Goal: Task Accomplishment & Management: Use online tool/utility

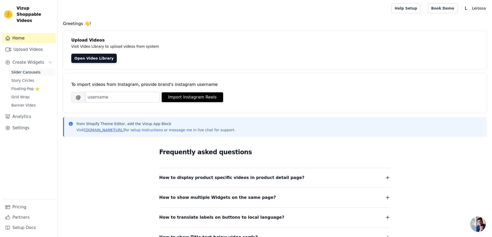
click at [27, 69] on link "Slider Carousels" at bounding box center [31, 72] width 47 height 7
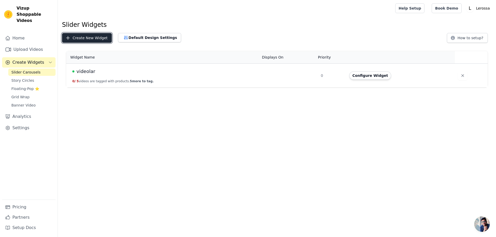
click at [83, 38] on button "Create New Widget" at bounding box center [87, 38] width 50 height 10
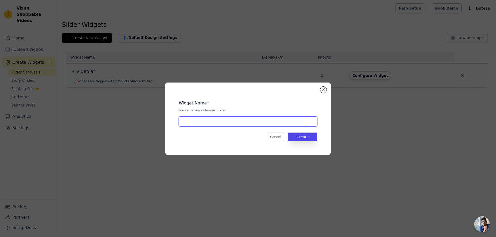
click at [234, 123] on input "text" at bounding box center [248, 122] width 138 height 10
type input "kapivideo"
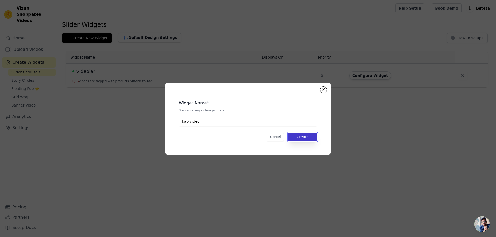
click at [306, 137] on button "Create" at bounding box center [302, 137] width 29 height 9
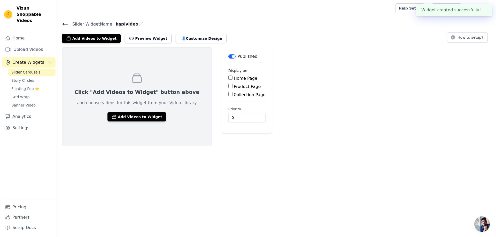
click at [64, 24] on icon at bounding box center [65, 24] width 5 height 2
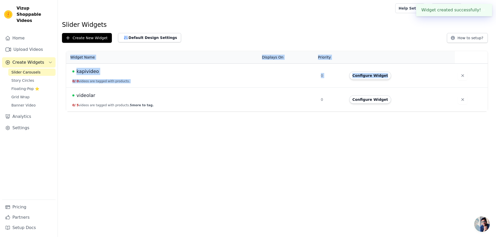
drag, startPoint x: 132, startPoint y: 122, endPoint x: 72, endPoint y: 94, distance: 66.2
click at [72, 94] on html "Widget created successfully! ✖ Vizup Shoppable Videos Home Upload Videos Create…" at bounding box center [248, 56] width 496 height 112
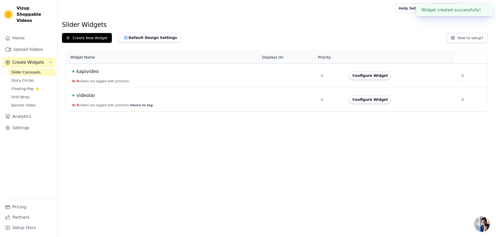
click at [91, 112] on html "Widget created successfully! ✖ Vizup Shoppable Videos Home Upload Videos Create…" at bounding box center [248, 56] width 496 height 112
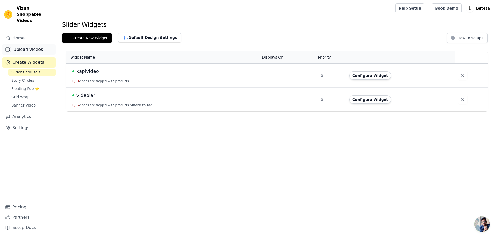
click at [26, 44] on link "Upload Videos" at bounding box center [28, 49] width 53 height 10
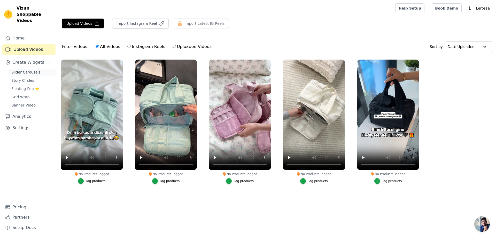
click at [29, 70] on span "Slider Carousels" at bounding box center [25, 72] width 29 height 5
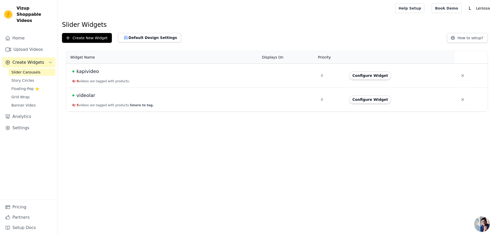
click at [118, 74] on div "kapivideo" at bounding box center [163, 71] width 183 height 7
click at [367, 77] on button "Configure Widget" at bounding box center [370, 76] width 42 height 8
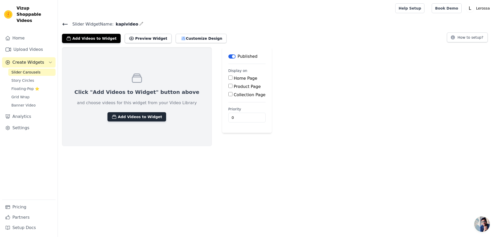
click at [136, 116] on button "Add Videos to Widget" at bounding box center [136, 116] width 59 height 9
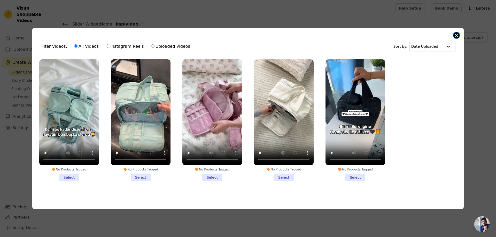
click at [457, 33] on button "Close modal" at bounding box center [456, 35] width 6 height 6
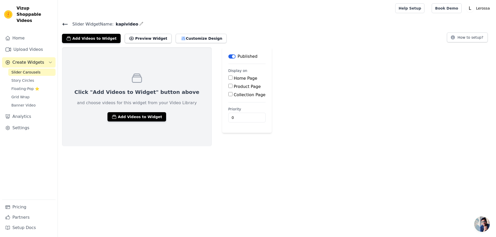
click at [65, 27] on icon at bounding box center [65, 24] width 6 height 6
